Goal: Information Seeking & Learning: Understand process/instructions

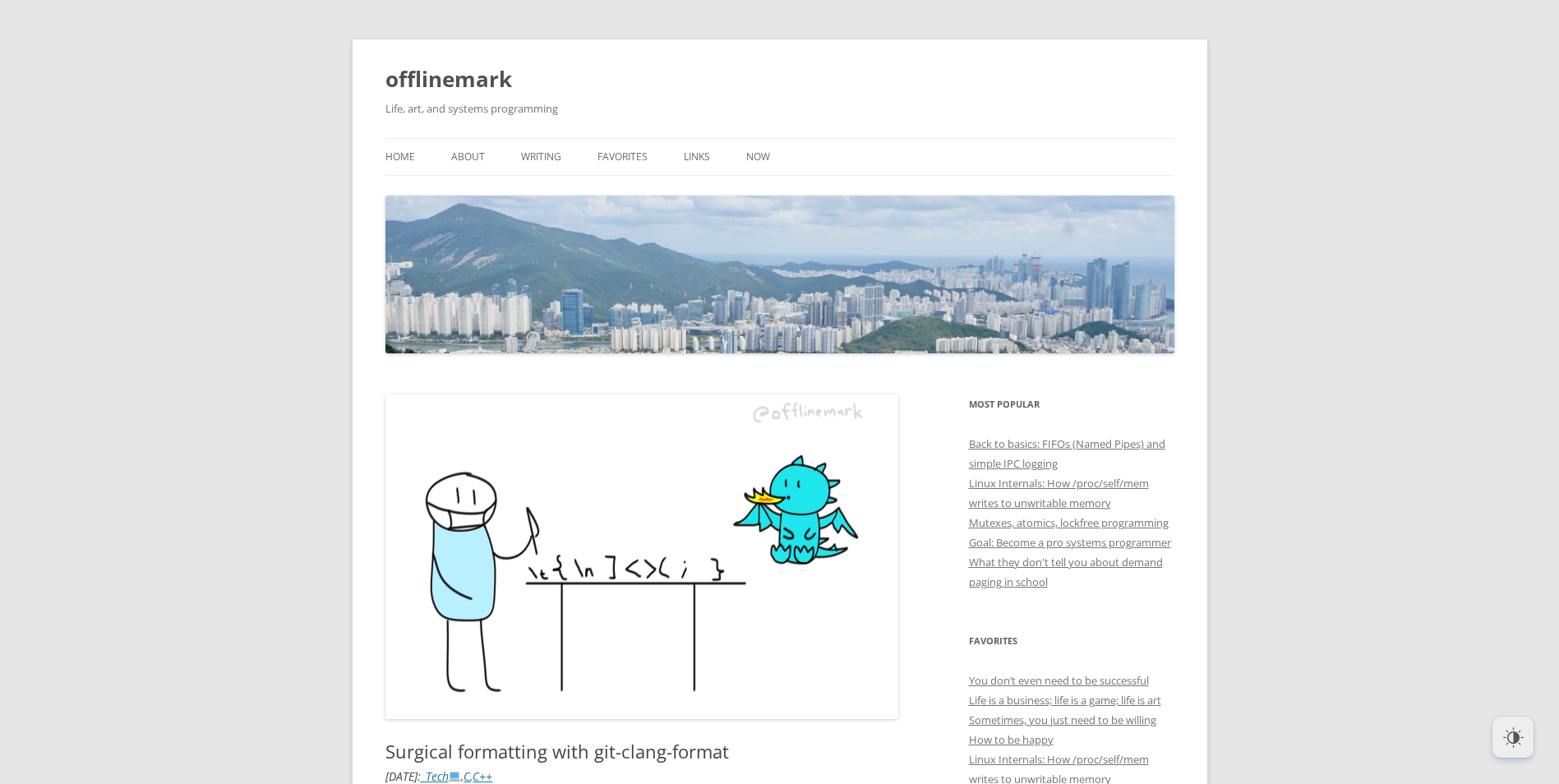
scroll to position [164, 0]
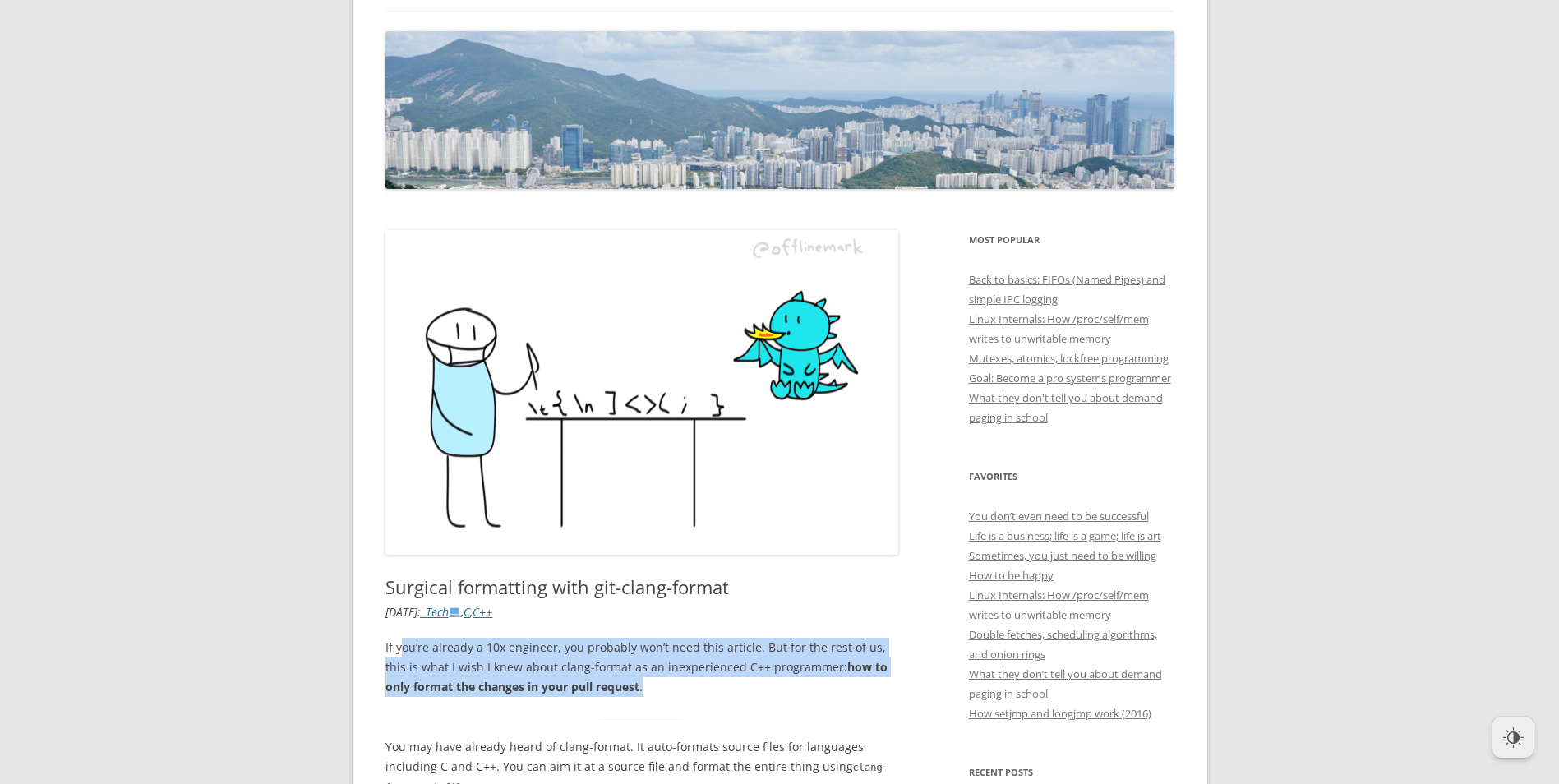
drag, startPoint x: 403, startPoint y: 647, endPoint x: 869, endPoint y: 695, distance: 468.5
click at [869, 695] on p "If you’re already a 10x engineer, you probably won’t need this article. But for…" at bounding box center [642, 666] width 514 height 59
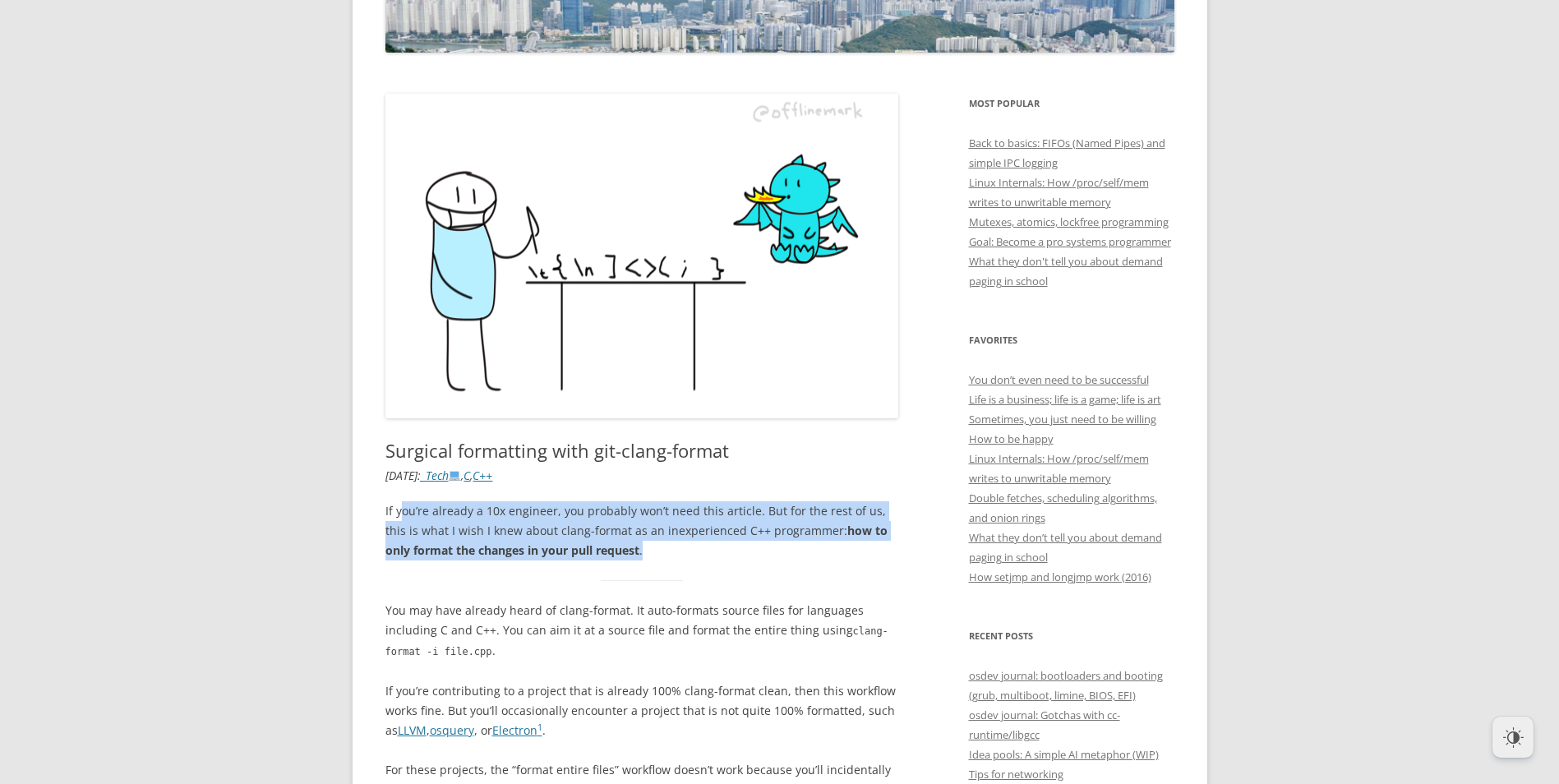
scroll to position [328, 0]
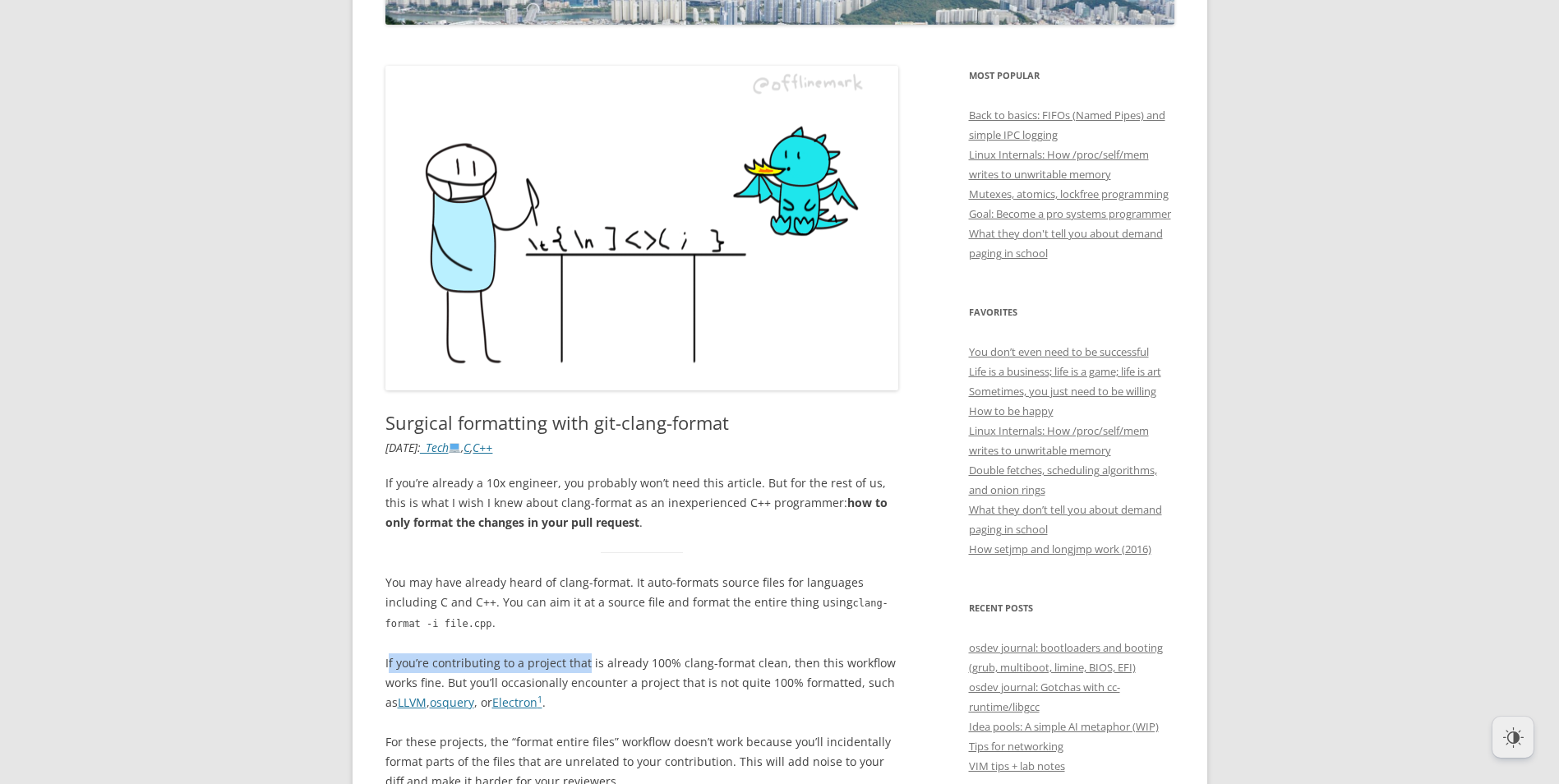
drag, startPoint x: 413, startPoint y: 665, endPoint x: 587, endPoint y: 670, distance: 174.1
click at [587, 670] on p "If you’re contributing to a project that is already 100% clang-format clean, th…" at bounding box center [642, 682] width 514 height 59
click at [562, 667] on p "If you’re contributing to a project that is already 100% clang-format clean, th…" at bounding box center [642, 682] width 514 height 59
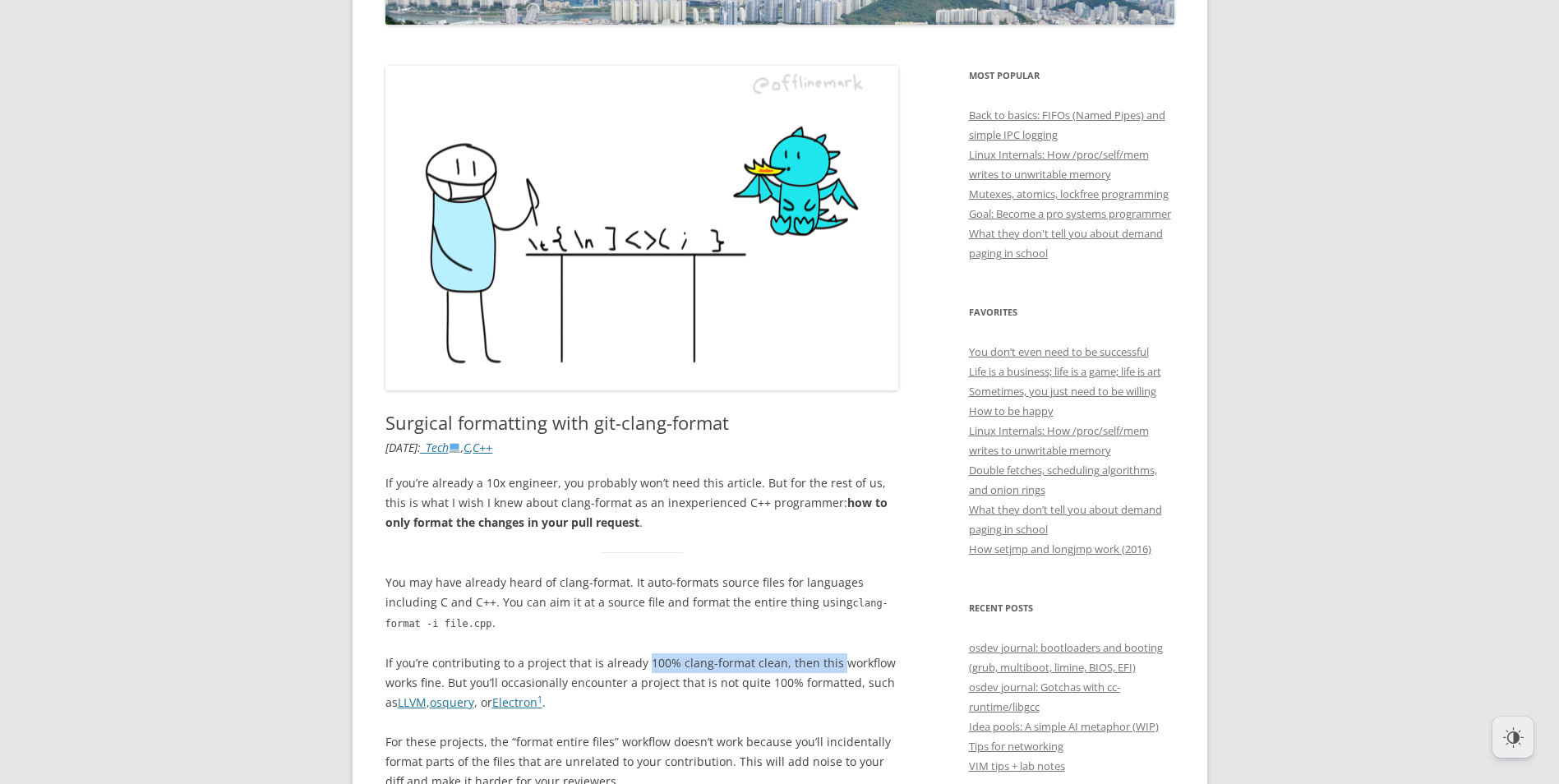
drag, startPoint x: 642, startPoint y: 668, endPoint x: 829, endPoint y: 661, distance: 187.1
click at [829, 661] on p "If you’re contributing to a project that is already 100% clang-format clean, th…" at bounding box center [642, 682] width 514 height 59
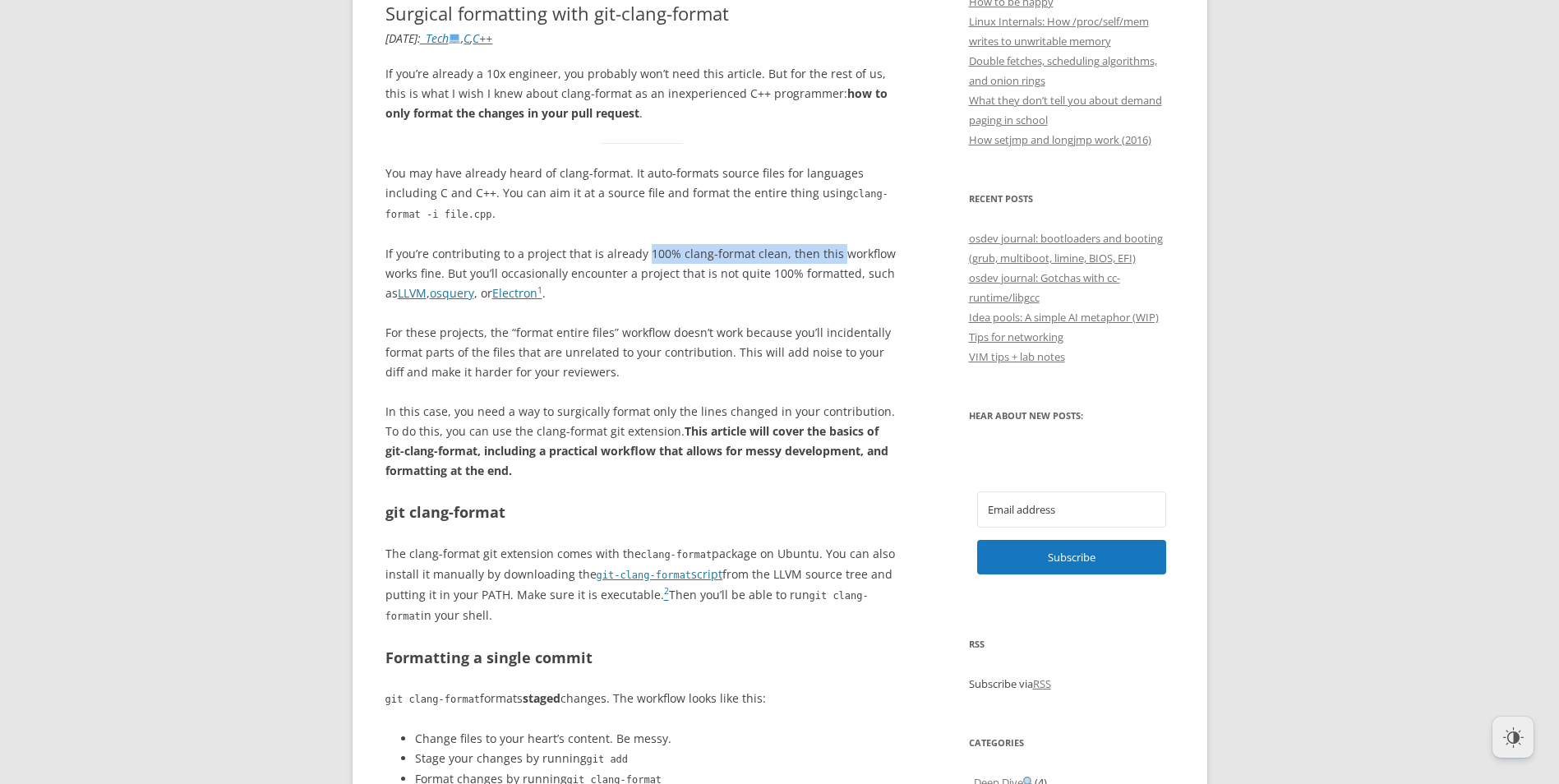
scroll to position [739, 0]
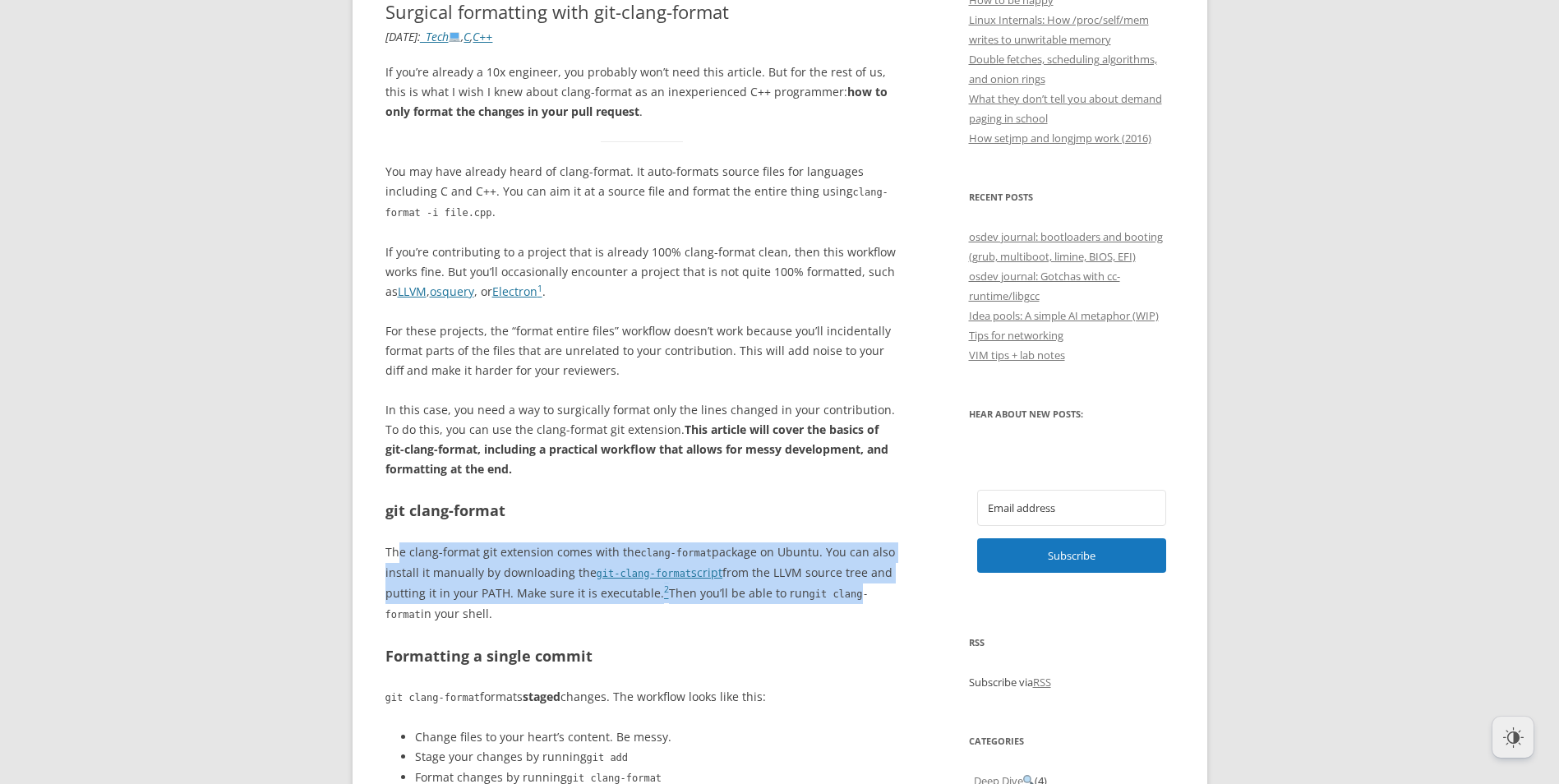
drag, startPoint x: 398, startPoint y: 552, endPoint x: 848, endPoint y: 592, distance: 451.8
click at [848, 592] on p "The clang-format git extension comes with the clang-format package on Ubuntu. Y…" at bounding box center [642, 583] width 514 height 83
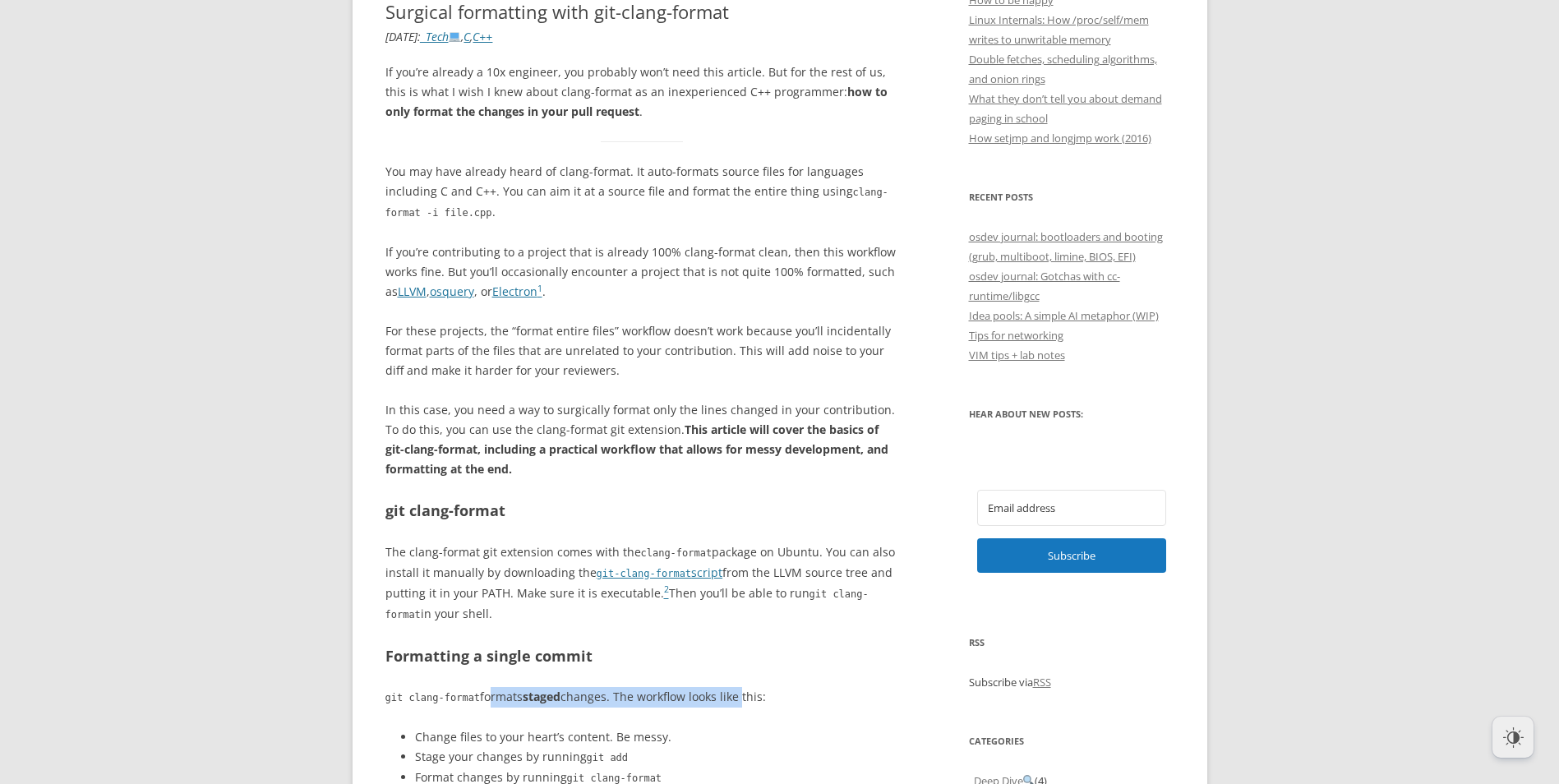
drag, startPoint x: 477, startPoint y: 699, endPoint x: 736, endPoint y: 699, distance: 259.0
click at [736, 699] on p "git clang-format formats staged changes. The workflow looks like this:" at bounding box center [642, 697] width 514 height 20
drag, startPoint x: 415, startPoint y: 737, endPoint x: 667, endPoint y: 740, distance: 252.0
click at [667, 740] on li "Change files to your heart’s content. Be messy." at bounding box center [657, 736] width 484 height 19
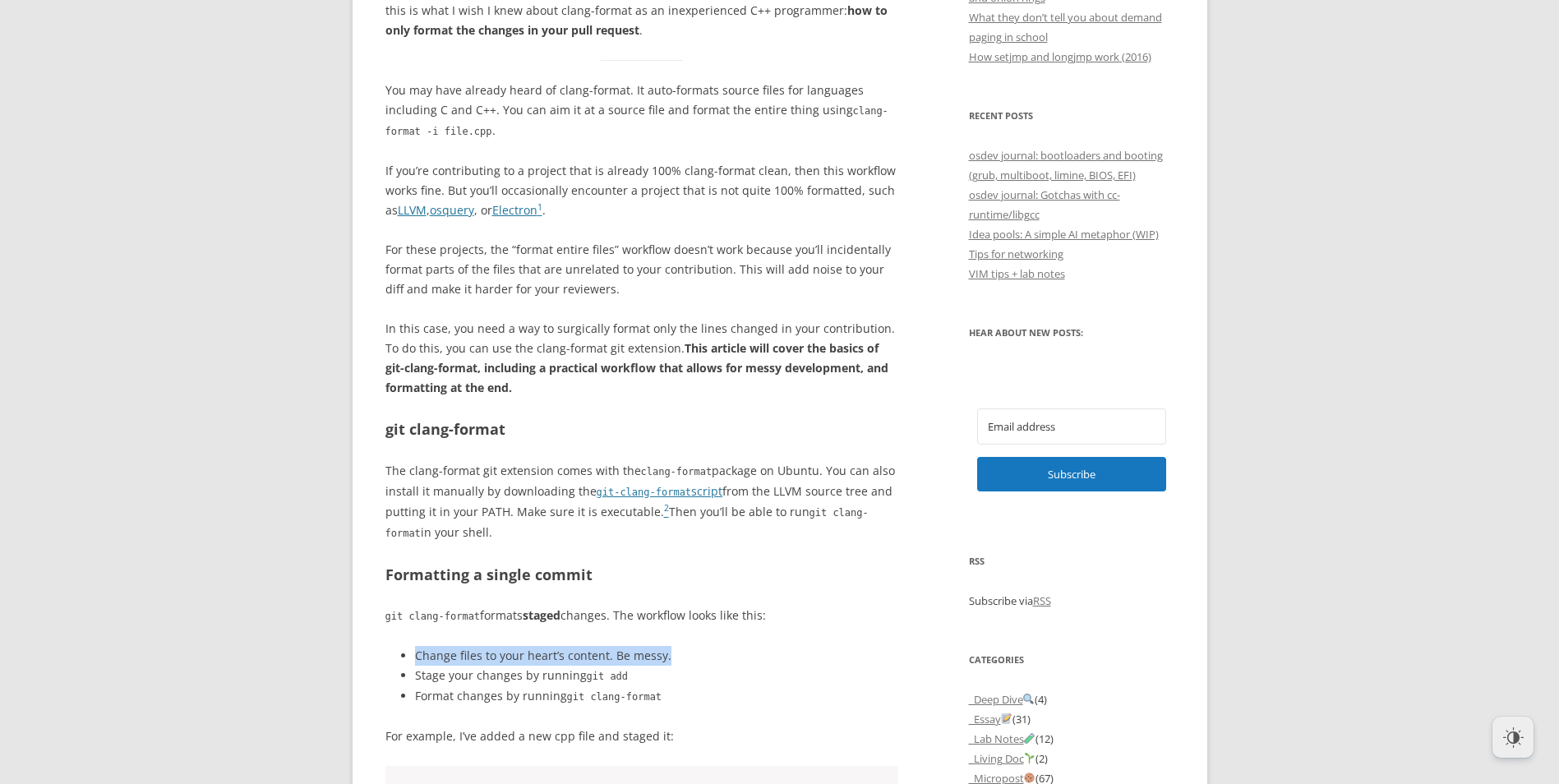
scroll to position [822, 0]
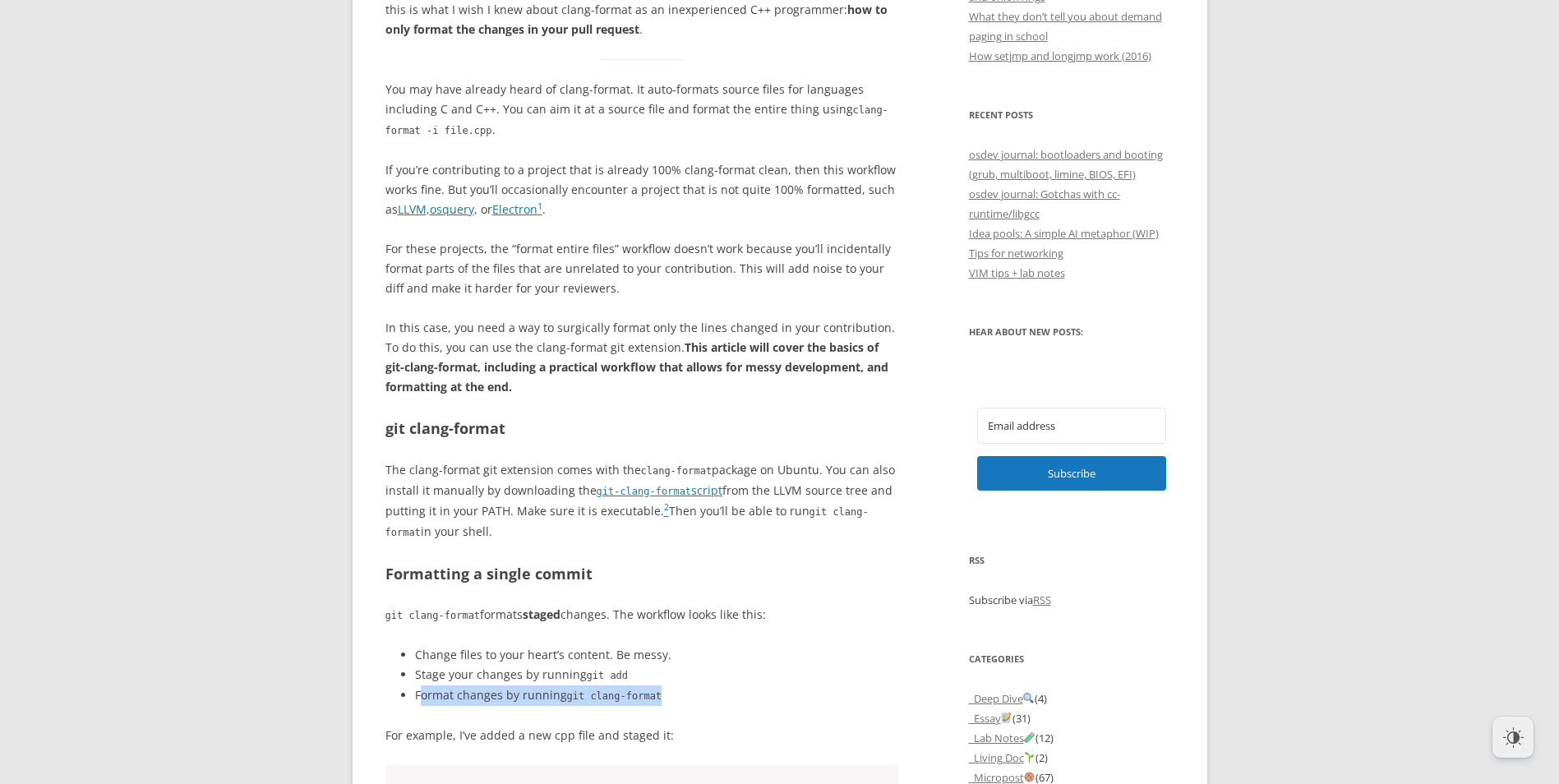
drag, startPoint x: 418, startPoint y: 693, endPoint x: 661, endPoint y: 702, distance: 243.2
click at [661, 702] on li "Format changes by running git clang-format" at bounding box center [657, 695] width 484 height 20
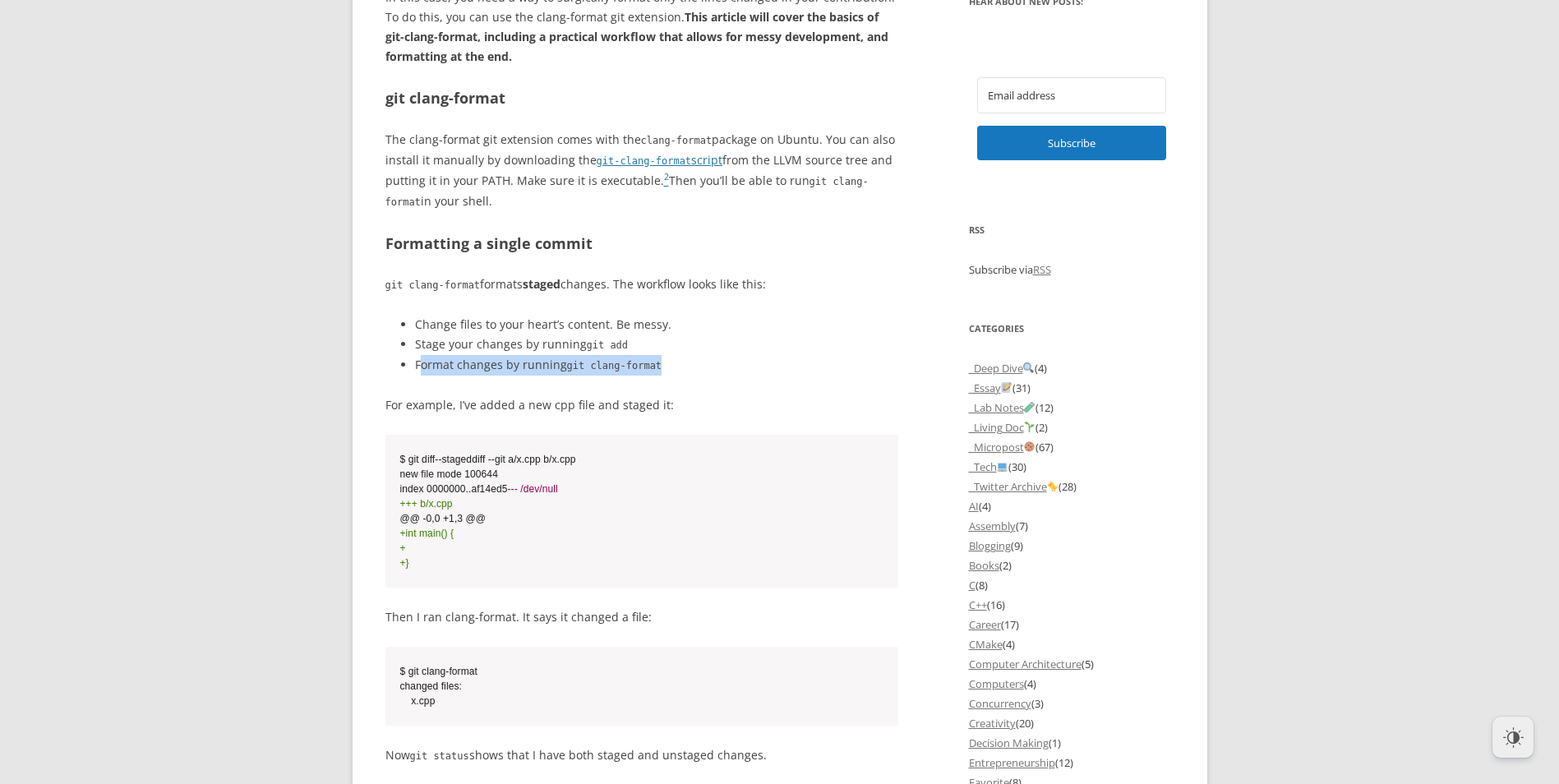
scroll to position [1314, 0]
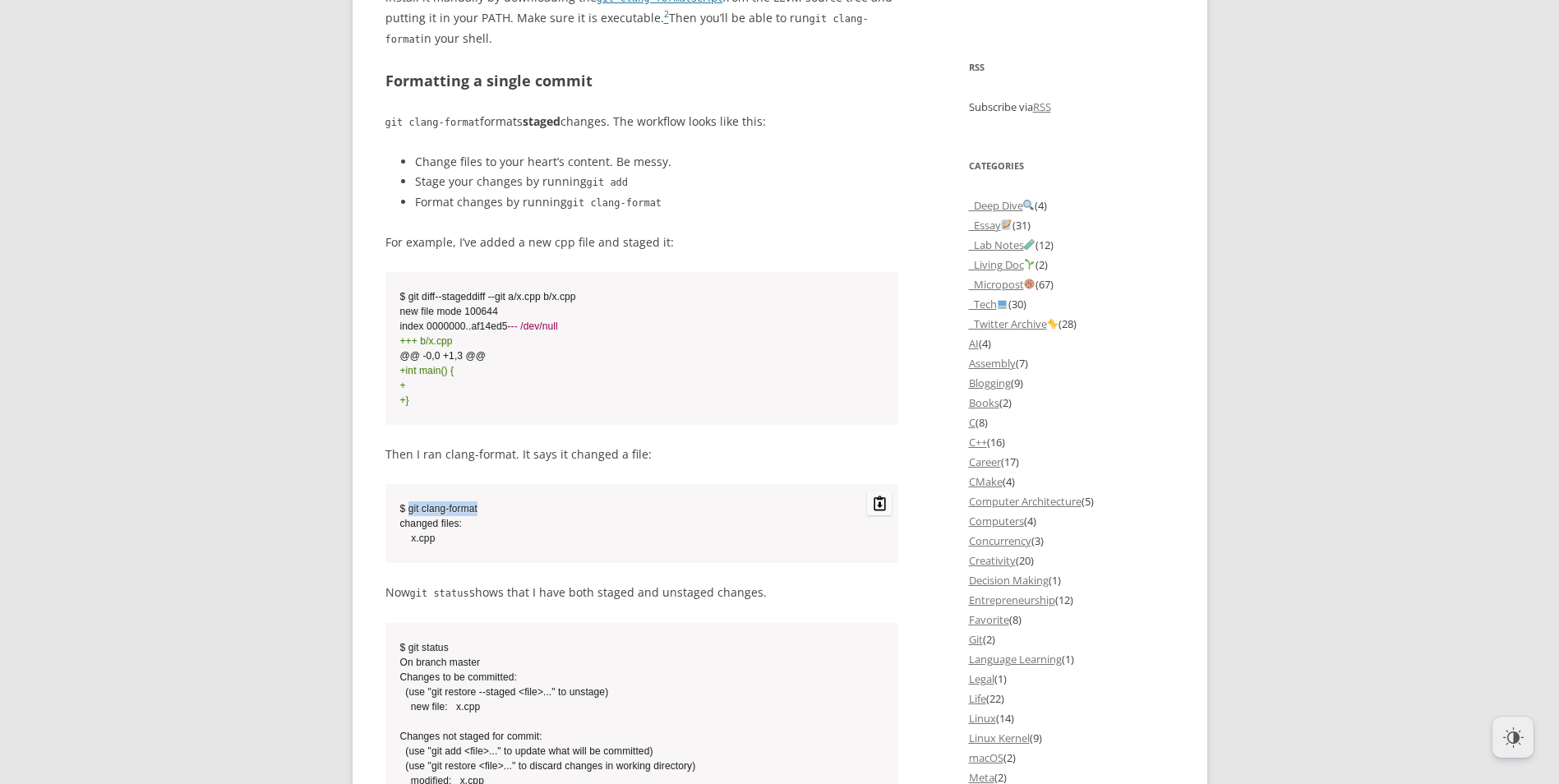
drag, startPoint x: 413, startPoint y: 540, endPoint x: 523, endPoint y: 540, distance: 110.0
click at [523, 540] on code "$ git clang-format changed files: x.cpp" at bounding box center [642, 524] width 484 height 45
drag, startPoint x: 523, startPoint y: 540, endPoint x: 413, endPoint y: 624, distance: 138.4
click at [413, 599] on code "git status" at bounding box center [439, 594] width 59 height 12
drag, startPoint x: 421, startPoint y: 618, endPoint x: 763, endPoint y: 620, distance: 342.0
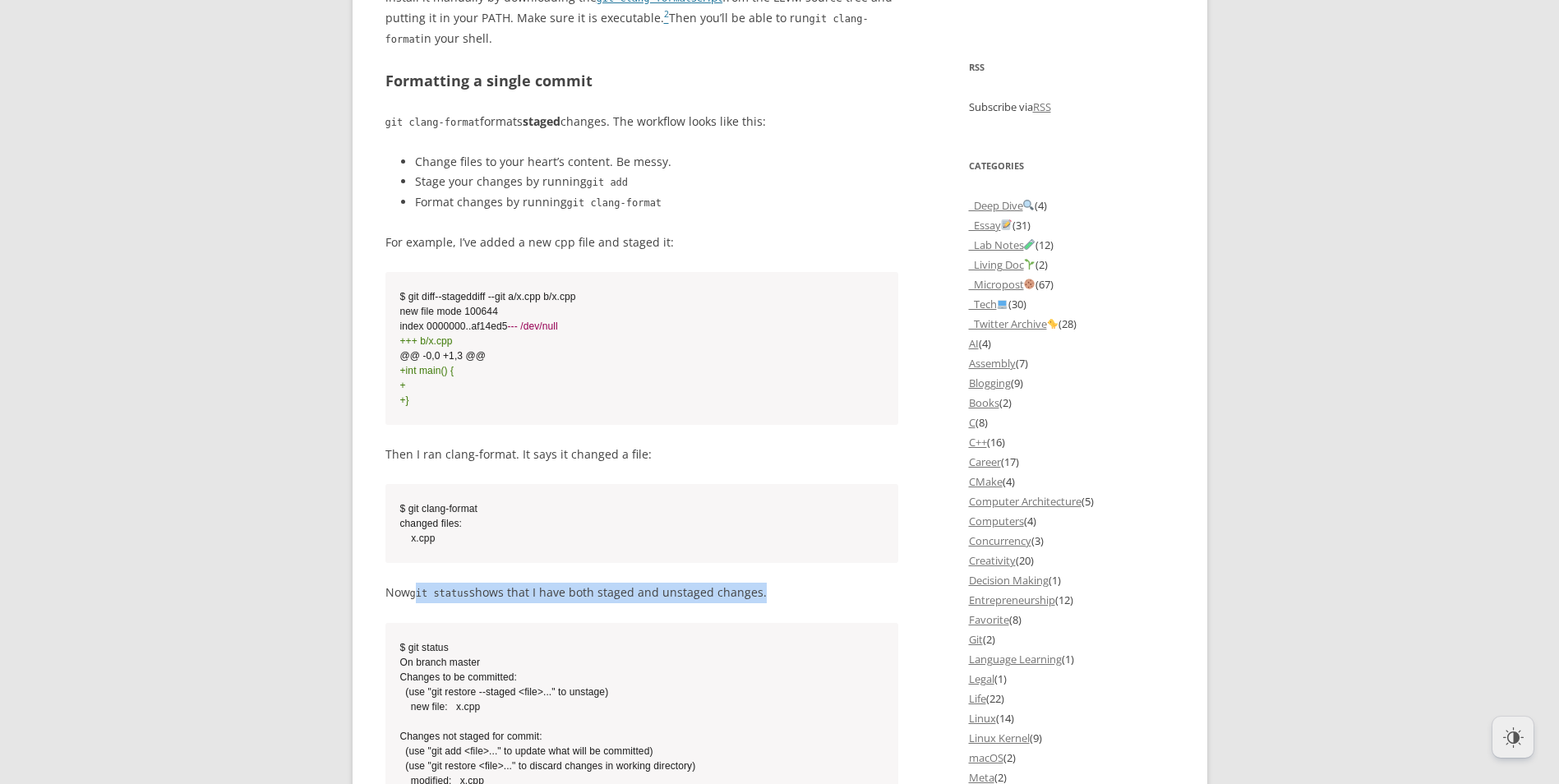
click at [763, 603] on p "Now git status shows that I have both staged and unstaged changes." at bounding box center [642, 593] width 514 height 20
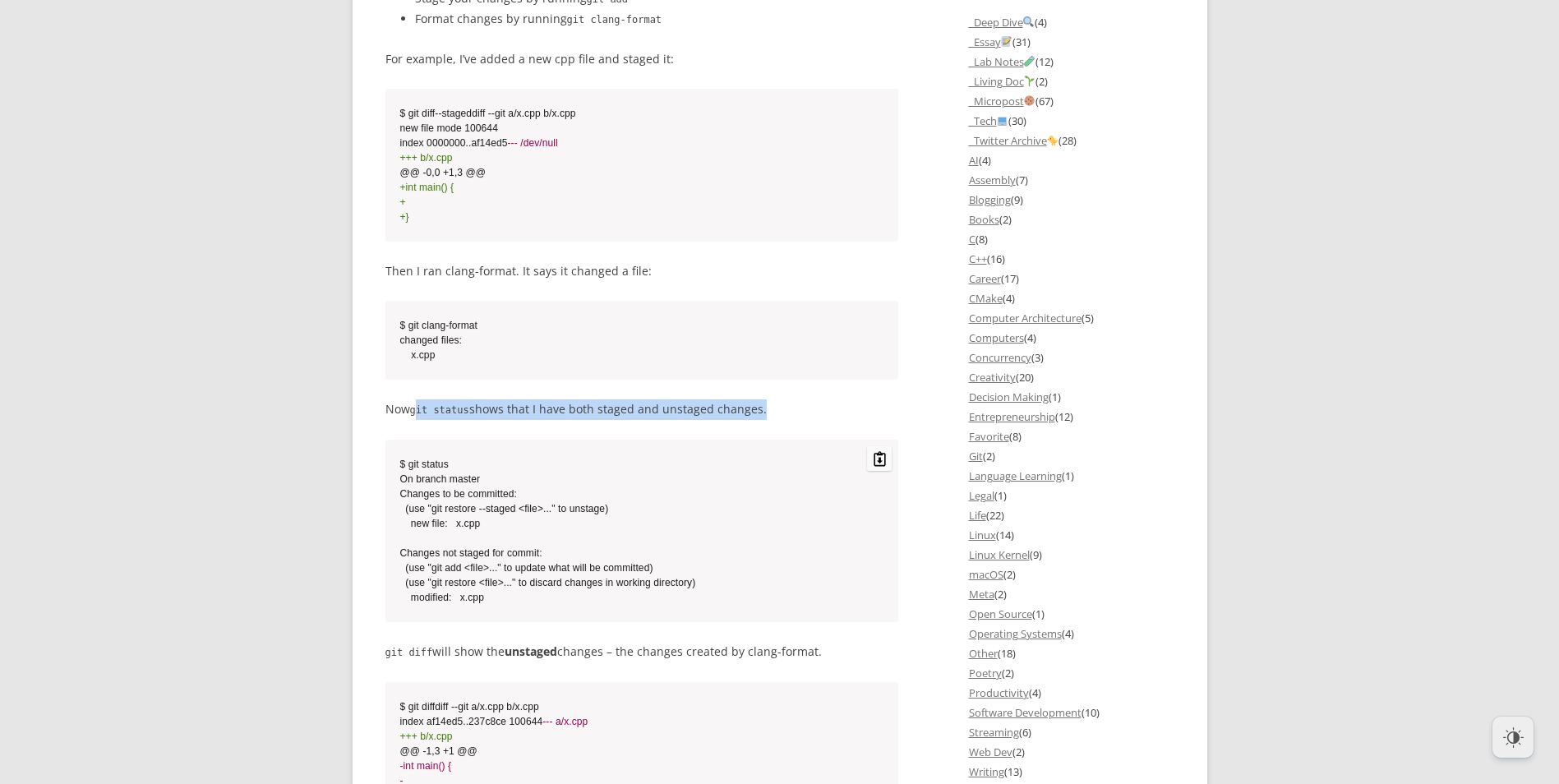
scroll to position [1561, 0]
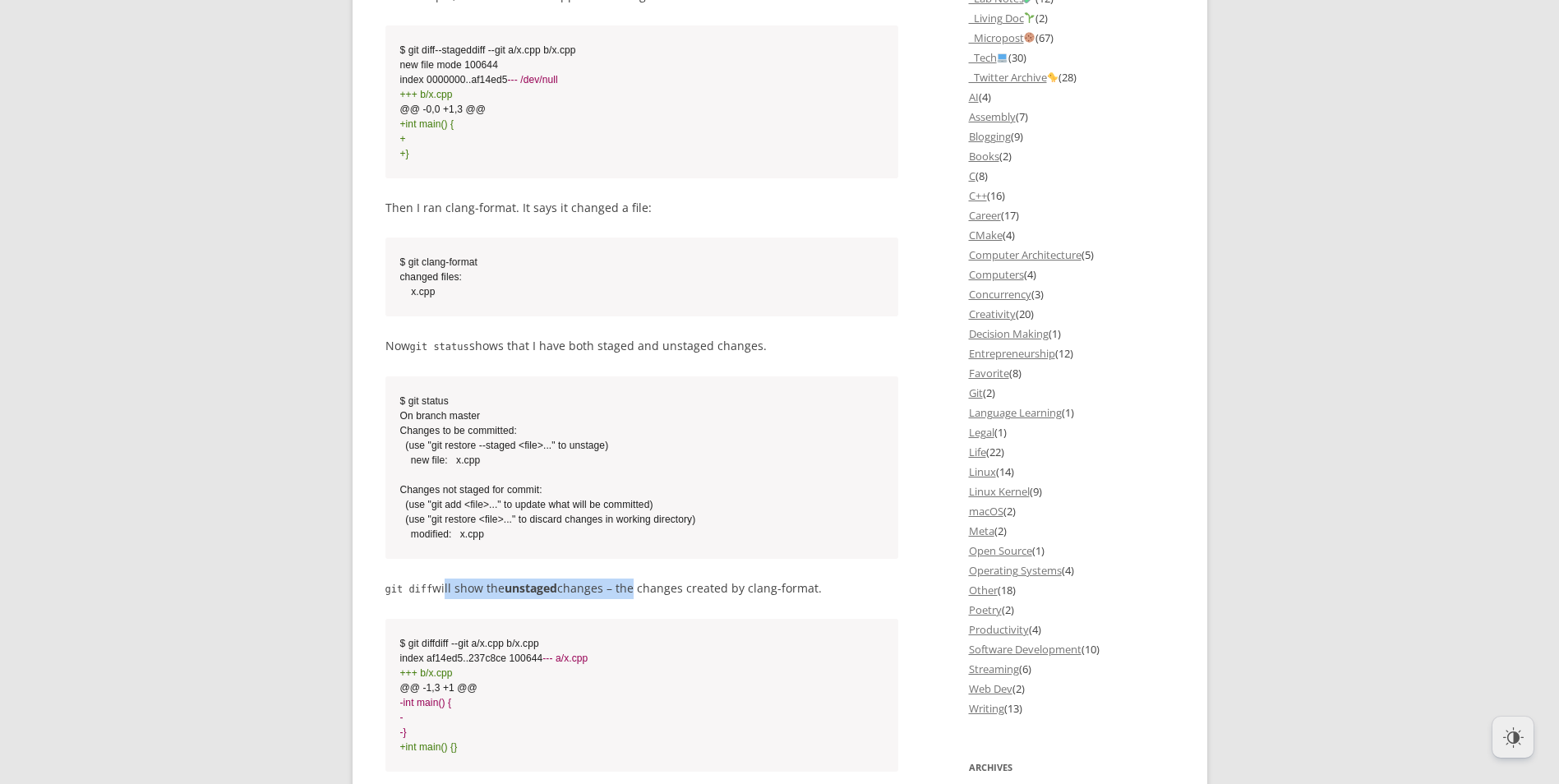
drag, startPoint x: 486, startPoint y: 621, endPoint x: 632, endPoint y: 623, distance: 146.0
click at [632, 599] on p "git diff will show the unstaged changes – the changes created by clang-format." at bounding box center [642, 588] width 514 height 20
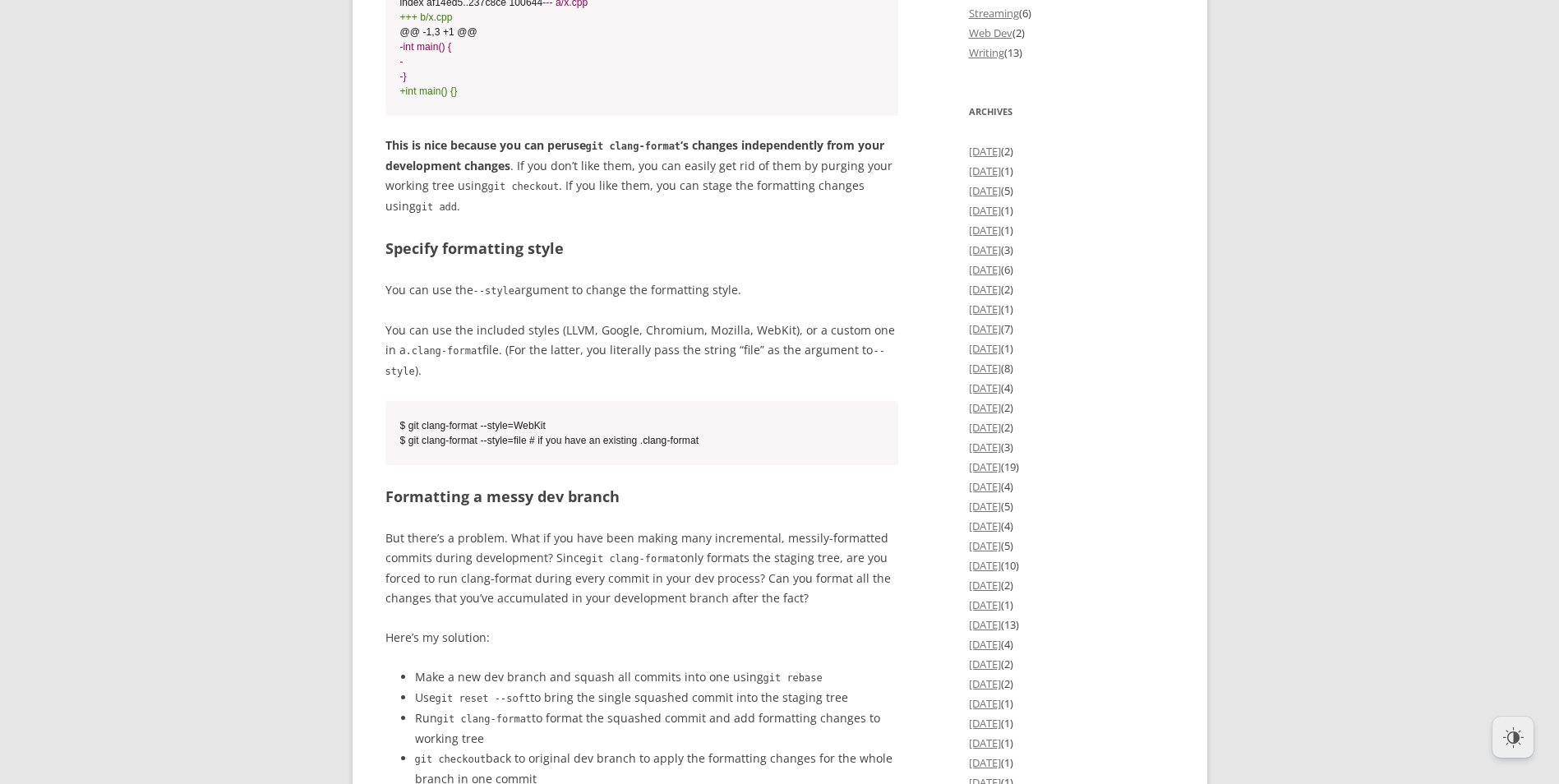
scroll to position [2218, 0]
drag, startPoint x: 405, startPoint y: 530, endPoint x: 635, endPoint y: 538, distance: 230.1
click at [635, 507] on h2 "Formatting a messy dev branch" at bounding box center [642, 494] width 514 height 24
drag, startPoint x: 436, startPoint y: 578, endPoint x: 801, endPoint y: 631, distance: 368.8
click at [801, 606] on p "But there’s a problem. What if you have been making many incremental, messily-f…" at bounding box center [642, 566] width 514 height 80
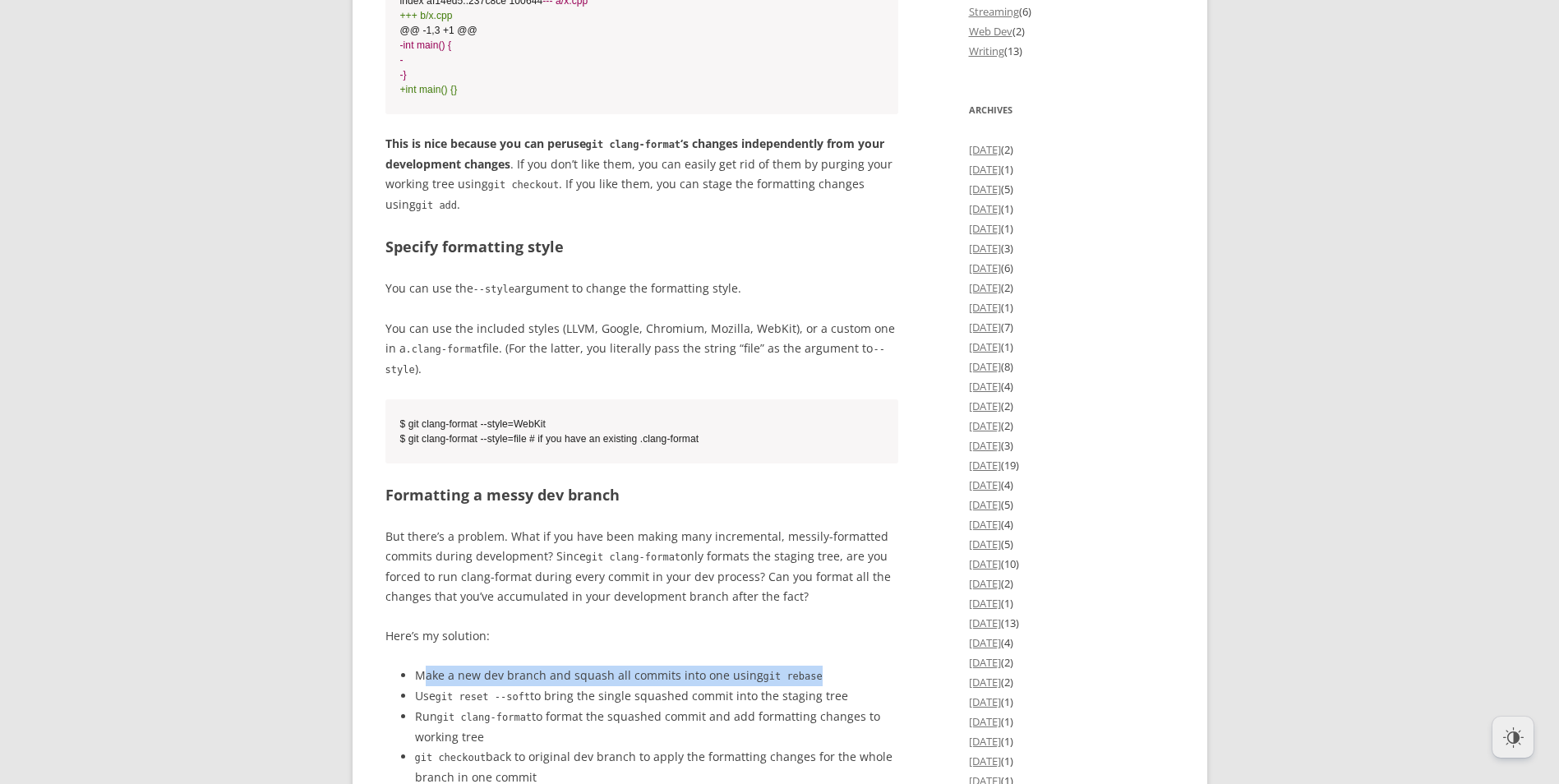
drag, startPoint x: 424, startPoint y: 712, endPoint x: 808, endPoint y: 714, distance: 384.0
click at [808, 686] on li "Make a new dev branch and squash all commits into one using git rebase" at bounding box center [657, 675] width 484 height 20
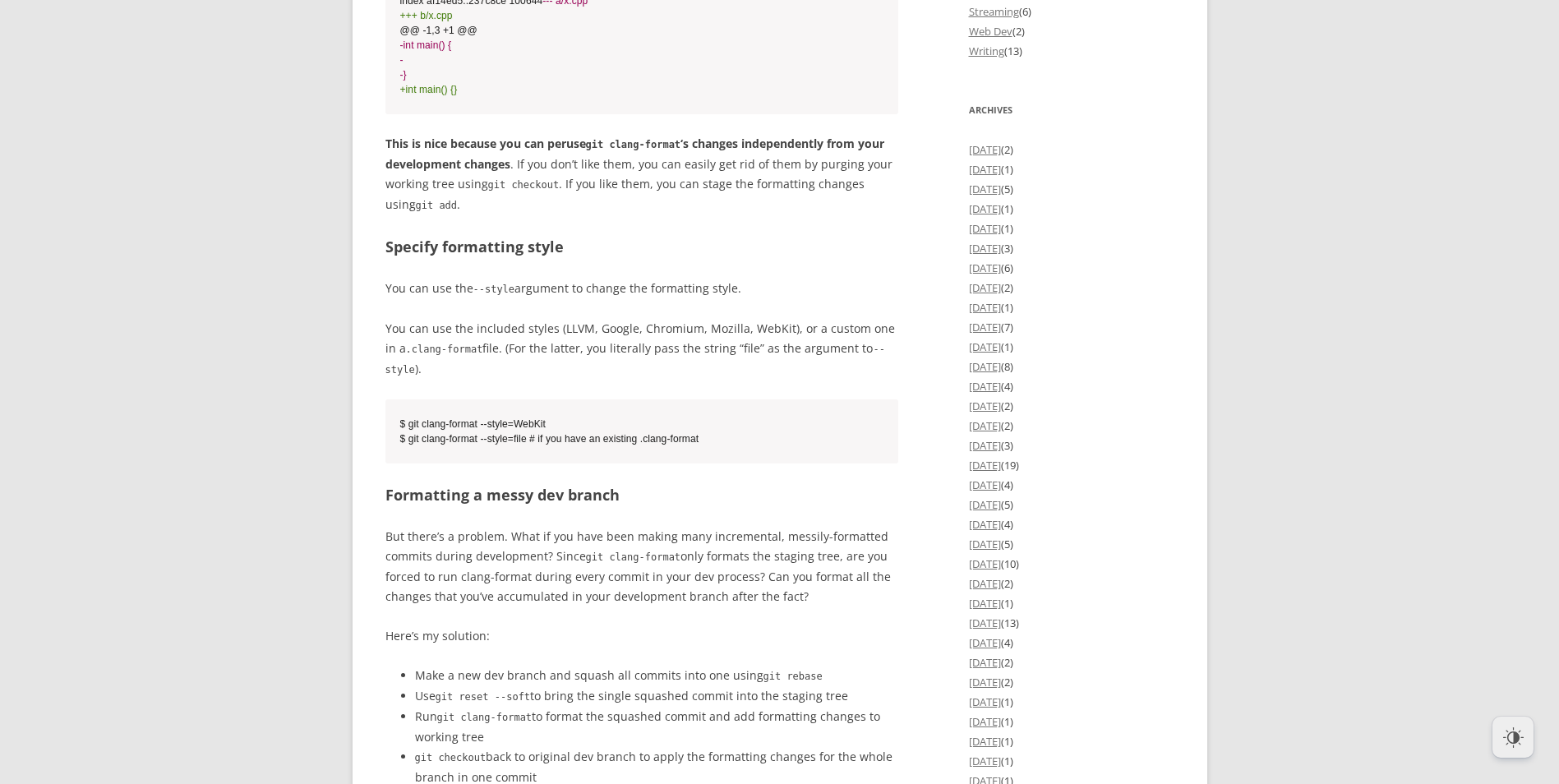
click at [439, 702] on code "git reset --soft" at bounding box center [483, 697] width 95 height 12
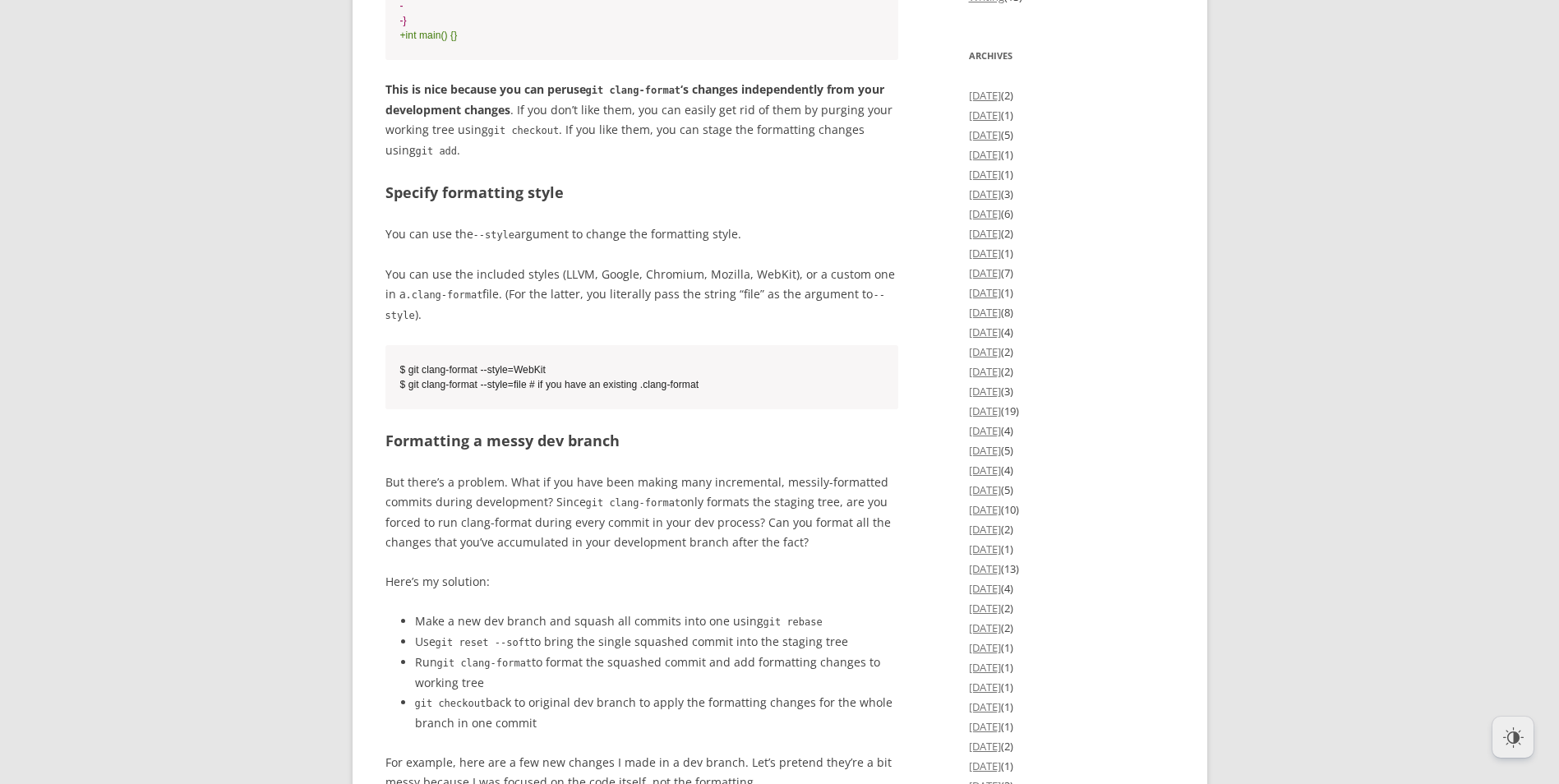
scroll to position [2301, 0]
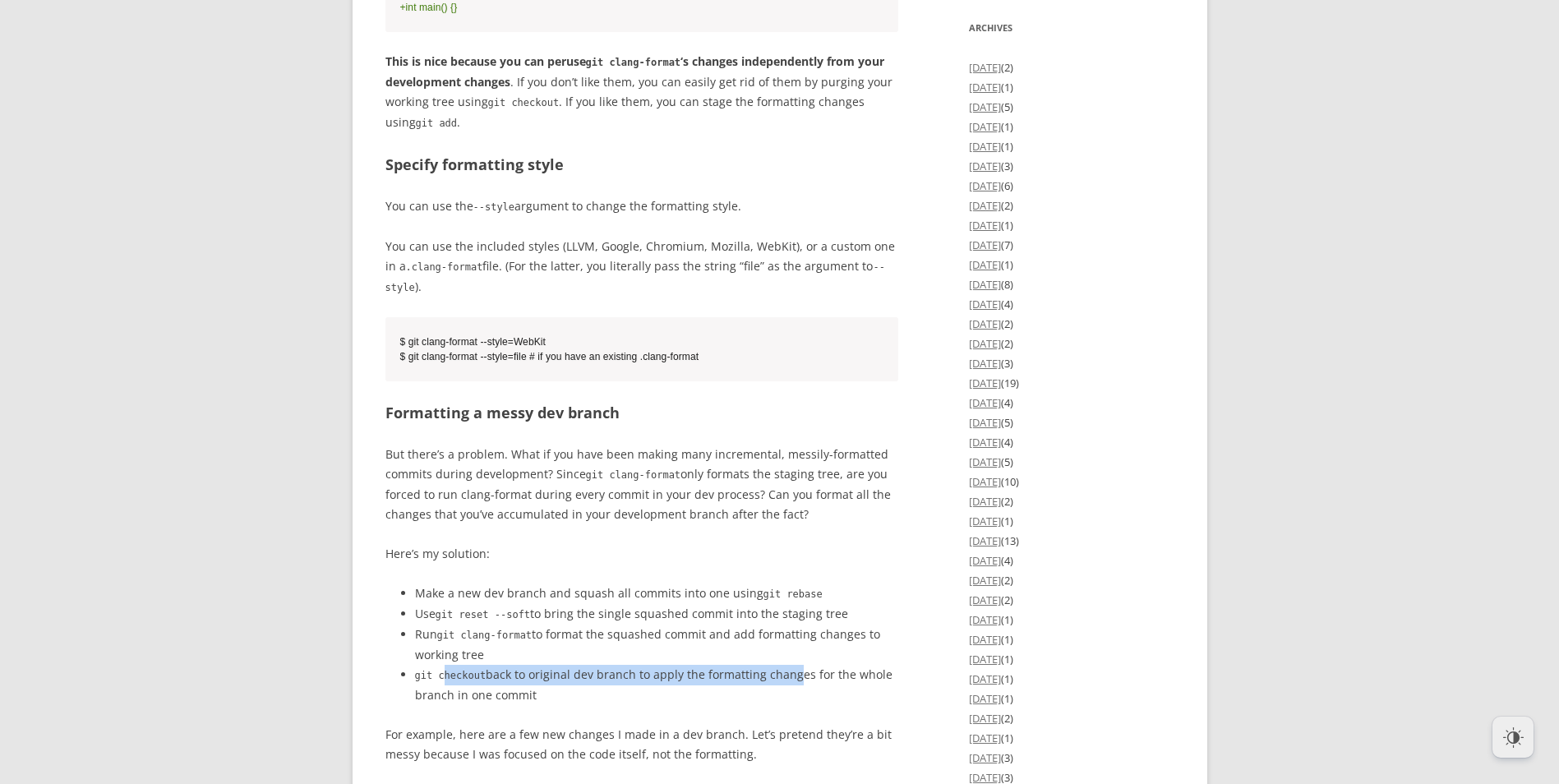
drag, startPoint x: 441, startPoint y: 708, endPoint x: 783, endPoint y: 712, distance: 342.0
click at [783, 705] on li "git checkout back to original dev branch to apply the formatting changes for th…" at bounding box center [657, 684] width 484 height 40
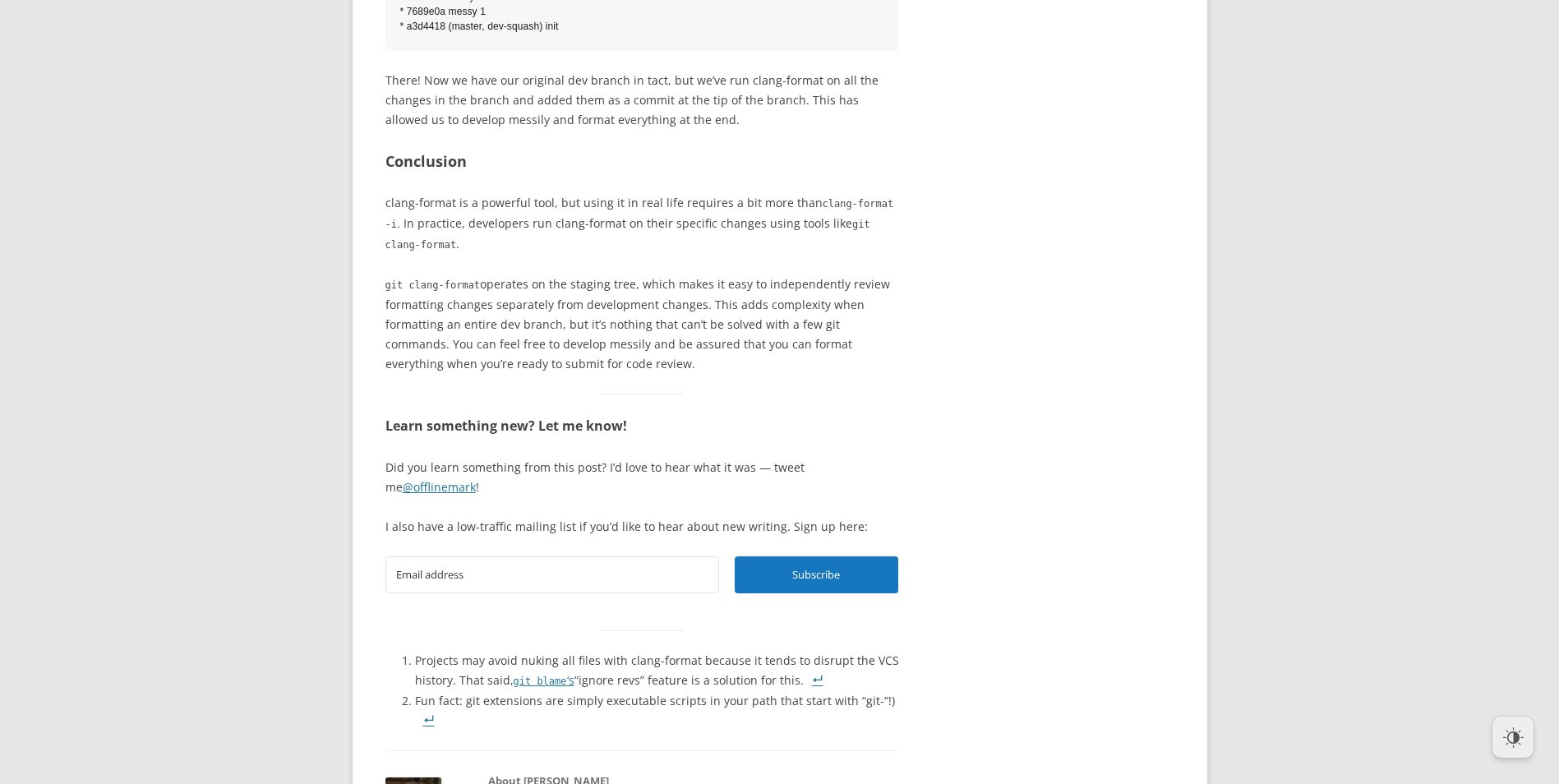
scroll to position [4684, 0]
